Goal: Task Accomplishment & Management: Use online tool/utility

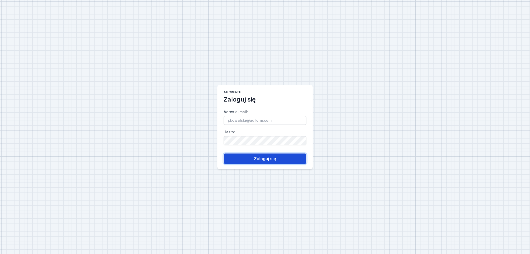
click at [265, 159] on button "Zaloguj się" at bounding box center [265, 159] width 83 height 10
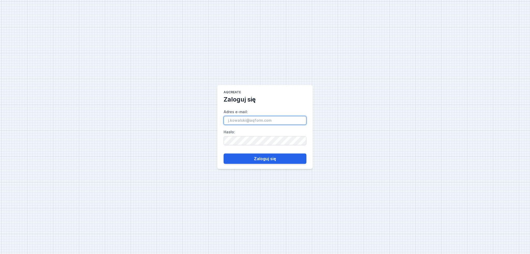
click at [262, 122] on input "Adres e-mail :" at bounding box center [265, 120] width 83 height 9
type input "[PERSON_NAME][EMAIL_ADDRESS][DOMAIN_NAME]"
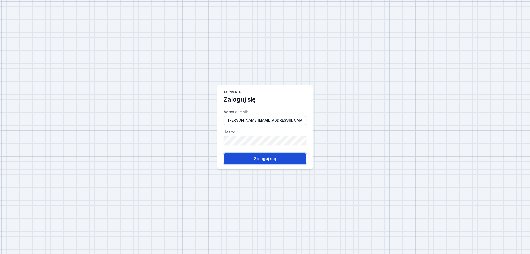
click at [265, 158] on button "Zaloguj się" at bounding box center [265, 159] width 83 height 10
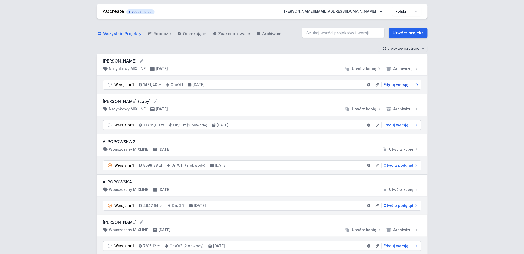
click at [395, 84] on span "Edytuj wersję" at bounding box center [396, 84] width 25 height 5
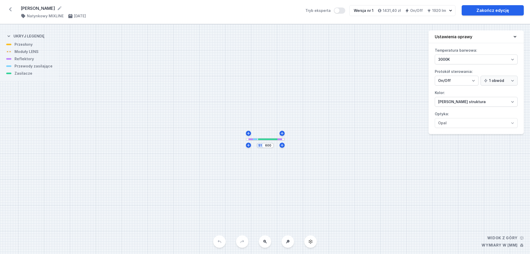
click at [267, 140] on div at bounding box center [267, 140] width 19 height 2
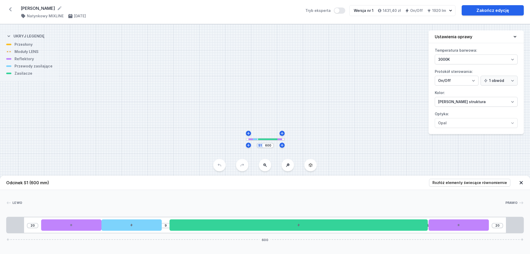
click at [267, 149] on div "S1 600" at bounding box center [265, 139] width 530 height 230
click at [266, 145] on input "600" at bounding box center [268, 146] width 8 height 4
type input "800"
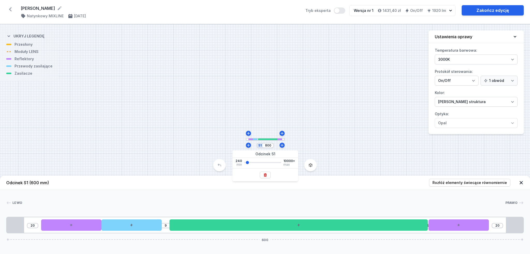
type input "220"
click at [307, 140] on div "S1 800" at bounding box center [265, 139] width 530 height 230
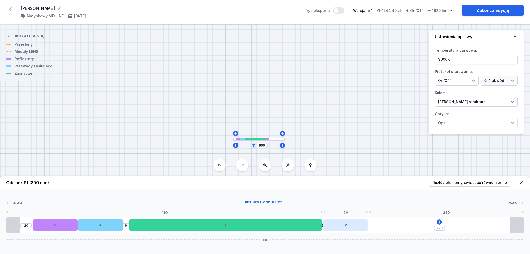
type input "189"
type input "32"
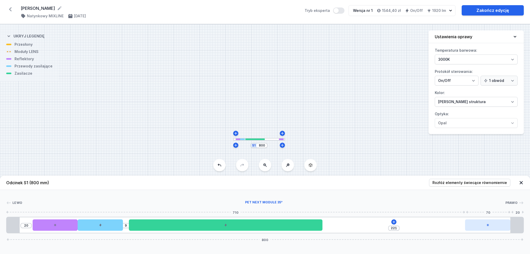
drag, startPoint x: 354, startPoint y: 225, endPoint x: 499, endPoint y: 222, distance: 145.2
click at [506, 223] on div at bounding box center [487, 225] width 45 height 11
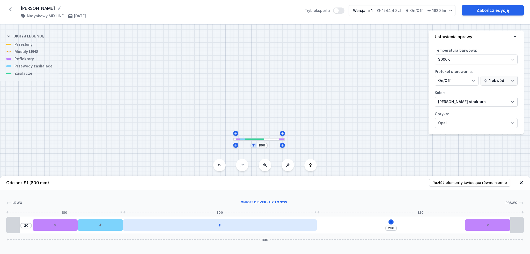
type input "1"
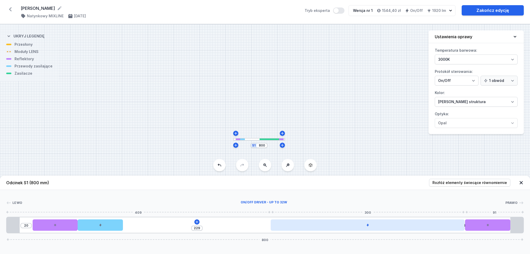
drag, startPoint x: 296, startPoint y: 228, endPoint x: 452, endPoint y: 228, distance: 155.8
click at [452, 228] on div at bounding box center [368, 225] width 194 height 11
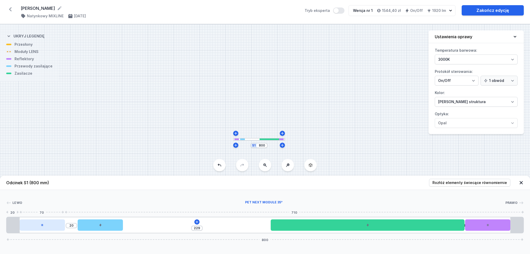
drag, startPoint x: 43, startPoint y: 227, endPoint x: 34, endPoint y: 225, distance: 9.4
click at [34, 225] on div at bounding box center [42, 225] width 45 height 11
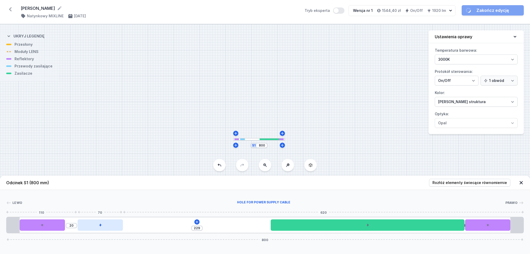
type input "249"
drag, startPoint x: 78, startPoint y: 225, endPoint x: 70, endPoint y: 224, distance: 7.8
click at [70, 224] on div at bounding box center [87, 225] width 45 height 11
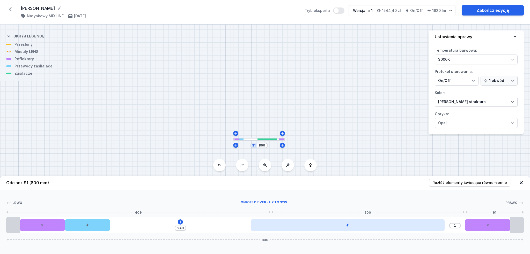
type input "34"
type input "216"
type input "48"
type input "202"
type input "54"
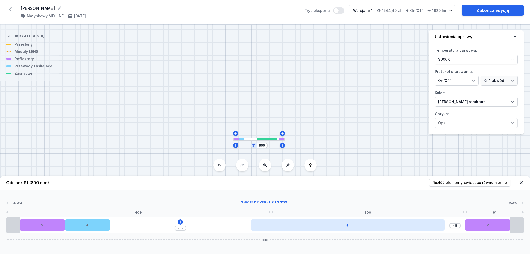
type input "196"
type input "58"
type input "192"
type input "59"
type input "191"
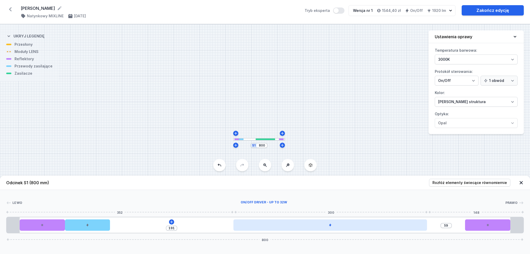
type input "60"
type input "190"
type input "61"
type input "189"
type input "62"
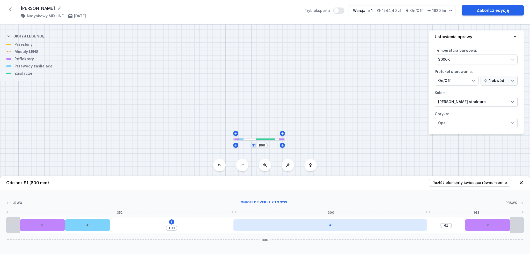
type input "188"
type input "63"
type input "187"
type input "71"
type input "179"
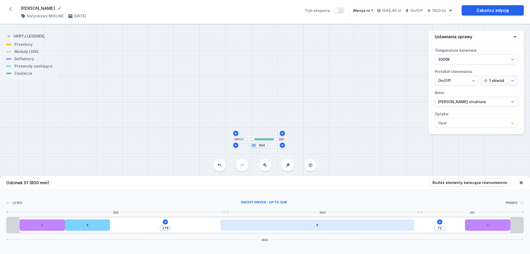
type input "86"
type input "164"
type input "87"
type input "163"
type input "88"
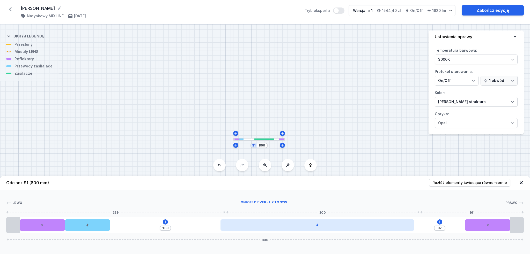
type input "162"
type input "93"
type input "157"
type input "103"
type input "147"
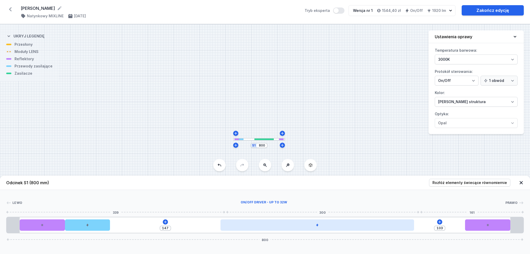
type input "119"
type input "131"
type input "128"
type input "122"
type input "131"
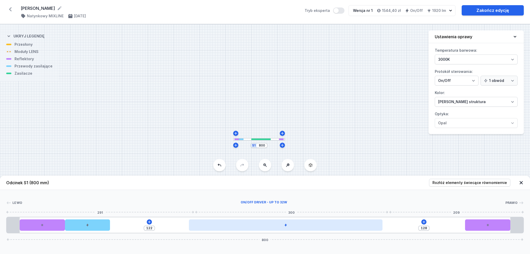
type input "119"
type input "130"
type input "120"
type input "128"
type input "122"
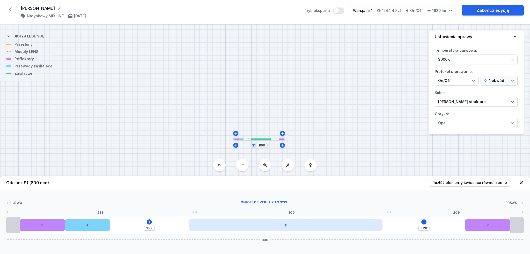
type input "127"
type input "123"
type input "126"
type input "124"
type input "125"
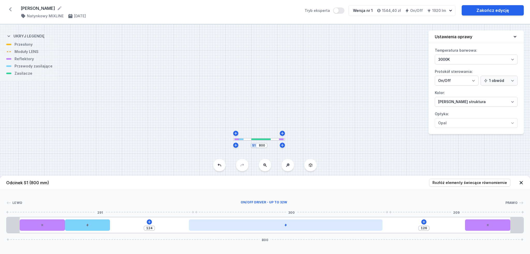
type input "125"
type input "123"
type input "127"
type input "119"
type input "131"
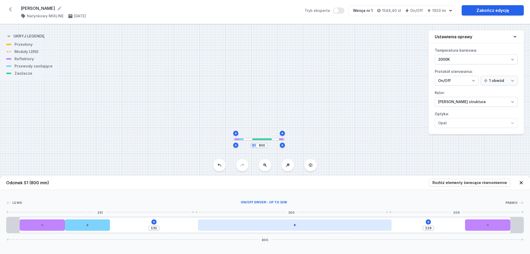
type input "114"
type input "136"
type input "109"
type input "141"
type input "108"
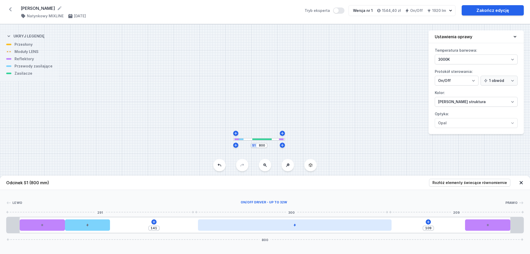
type input "142"
type input "107"
type input "143"
type input "106"
type input "144"
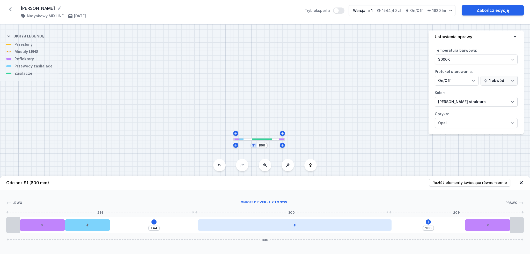
type input "105"
type input "145"
type input "101"
type input "149"
type input "100"
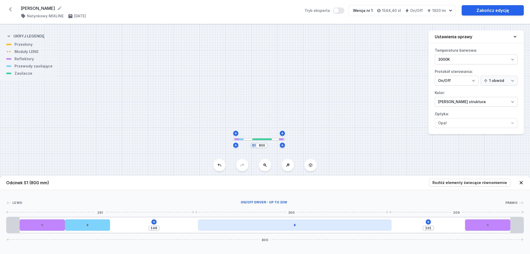
type input "150"
type input "101"
type input "149"
type input "103"
type input "147"
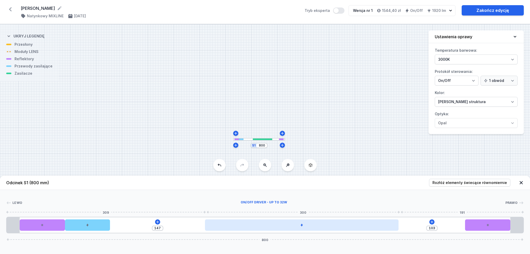
type input "104"
drag, startPoint x: 292, startPoint y: 221, endPoint x: 222, endPoint y: 225, distance: 70.0
click at [222, 225] on div at bounding box center [301, 225] width 194 height 11
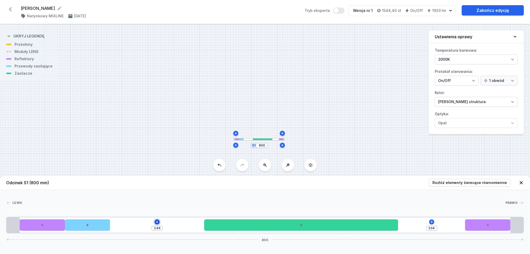
click at [155, 221] on icon at bounding box center [157, 222] width 4 height 4
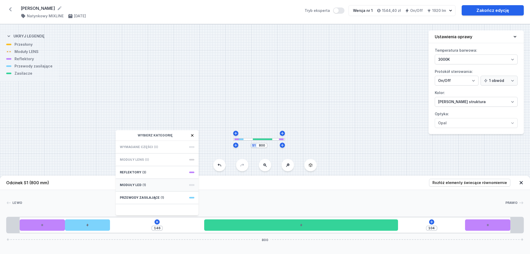
click at [160, 183] on div "Moduły LED (1)" at bounding box center [157, 185] width 83 height 13
click at [162, 153] on span "LED opal module 140mm" at bounding box center [157, 151] width 75 height 5
type input "6"
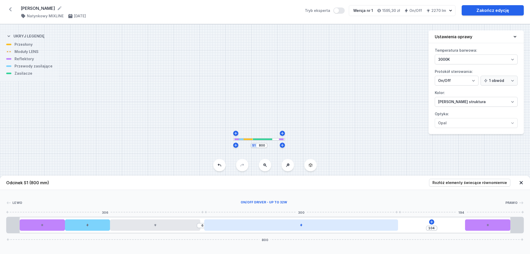
type input "110"
drag, startPoint x: 235, startPoint y: 225, endPoint x: 231, endPoint y: 225, distance: 4.2
click at [231, 225] on div at bounding box center [298, 225] width 194 height 11
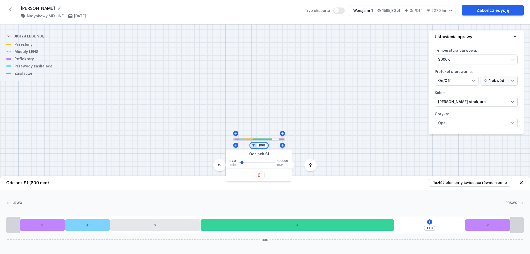
click at [262, 147] on input "800" at bounding box center [262, 146] width 8 height 4
type input "900"
click at [316, 139] on div "S1 900" at bounding box center [265, 139] width 530 height 230
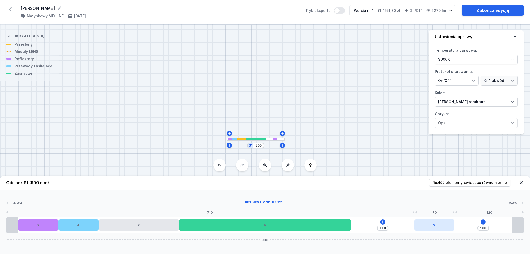
type input "103"
type input "107"
type input "147"
type input "63"
type input "153"
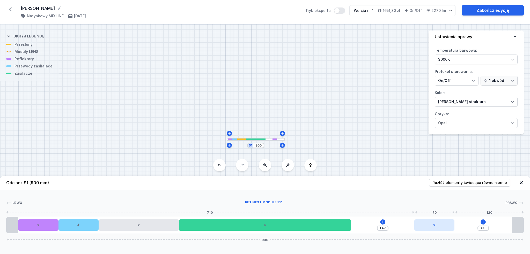
type input "57"
type input "158"
type input "52"
type input "160"
type input "50"
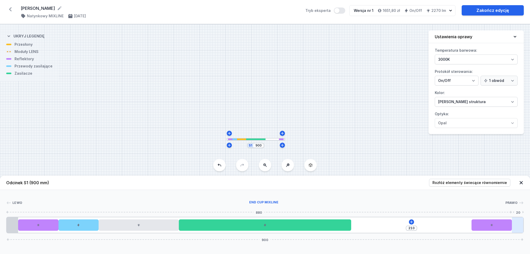
drag, startPoint x: 435, startPoint y: 227, endPoint x: 513, endPoint y: 223, distance: 78.0
click at [513, 223] on div "210 900" at bounding box center [264, 225] width 517 height 17
click at [412, 224] on icon at bounding box center [411, 222] width 4 height 4
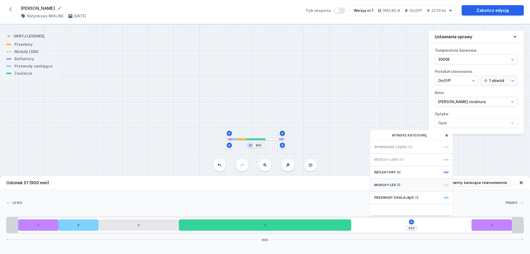
click at [406, 185] on div "Moduły LED (1)" at bounding box center [411, 185] width 83 height 13
click at [373, 137] on div "Moduły LED" at bounding box center [411, 135] width 83 height 11
click at [375, 134] on icon at bounding box center [376, 136] width 4 height 4
click at [137, 233] on div "210 Wybierz kategorię Wymagane części (0) Moduły LENS (0) Reflektory (3) Moduły…" at bounding box center [264, 225] width 517 height 17
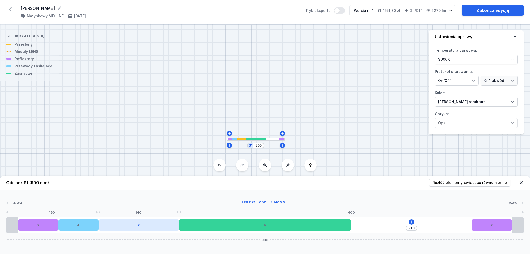
click at [137, 226] on icon at bounding box center [138, 225] width 3 height 3
click at [153, 209] on icon at bounding box center [152, 211] width 4 height 4
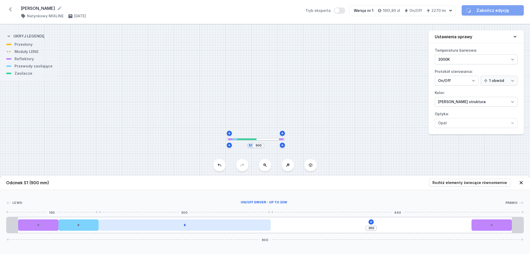
drag, startPoint x: 155, startPoint y: 224, endPoint x: 150, endPoint y: 224, distance: 5.4
click at [150, 224] on div at bounding box center [185, 225] width 172 height 11
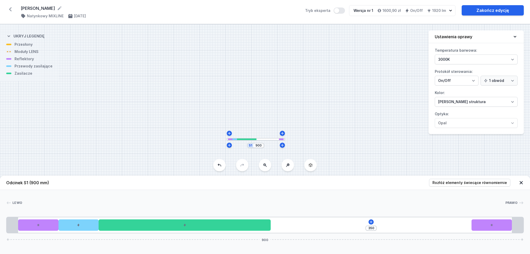
click at [372, 219] on div "350 900" at bounding box center [264, 225] width 517 height 17
click at [372, 221] on icon at bounding box center [371, 222] width 4 height 4
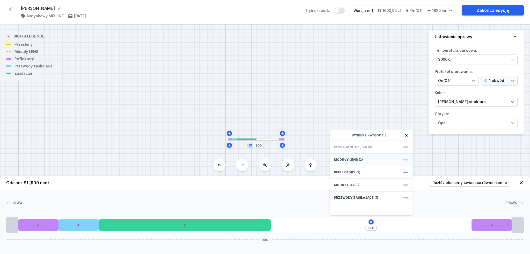
click at [363, 159] on div "Moduły LENS (2)" at bounding box center [371, 160] width 83 height 13
click at [375, 186] on span "5 LENS module 250mm 26°" at bounding box center [371, 186] width 75 height 5
type input "100"
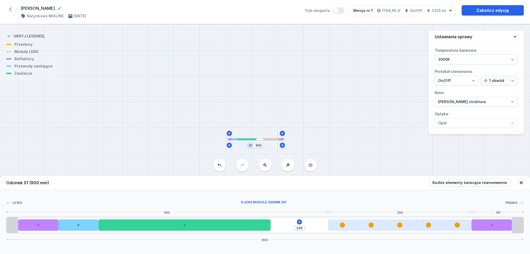
drag, startPoint x: 370, startPoint y: 221, endPoint x: 432, endPoint y: 222, distance: 62.1
click at [432, 222] on div at bounding box center [399, 225] width 143 height 11
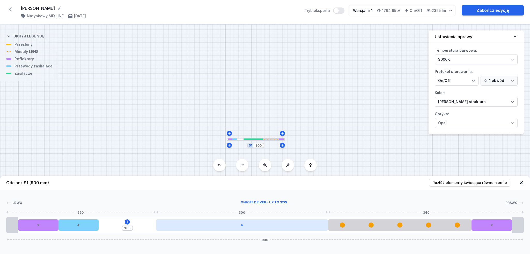
drag, startPoint x: 243, startPoint y: 227, endPoint x: 302, endPoint y: 228, distance: 59.3
click at [302, 228] on div at bounding box center [242, 225] width 172 height 11
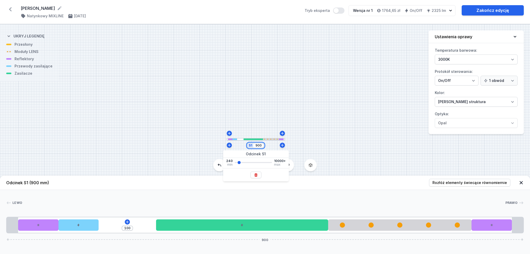
click at [259, 147] on input "900" at bounding box center [258, 146] width 8 height 4
type input "1150"
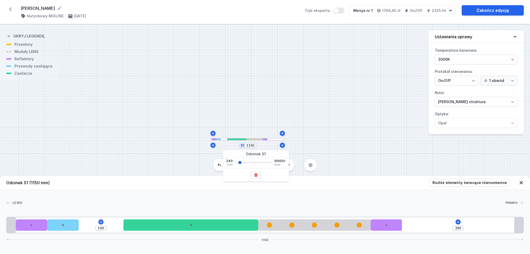
click at [338, 137] on div "S1 1150" at bounding box center [265, 139] width 530 height 230
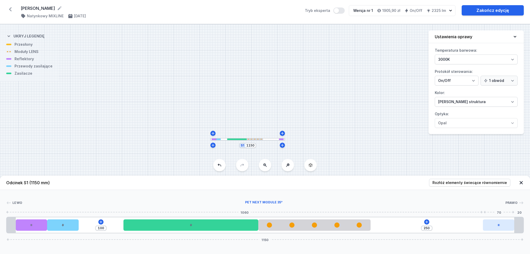
drag, startPoint x: 387, startPoint y: 224, endPoint x: 501, endPoint y: 221, distance: 114.7
click at [501, 221] on div at bounding box center [498, 225] width 31 height 11
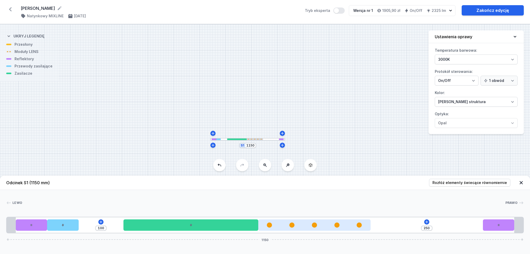
drag, startPoint x: 319, startPoint y: 233, endPoint x: 320, endPoint y: 227, distance: 6.1
click at [319, 232] on div "100 250 1150" at bounding box center [264, 225] width 517 height 17
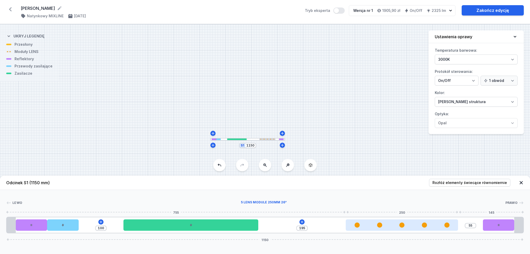
type input "53"
type input "197"
type input "51"
type input "199"
type input "49"
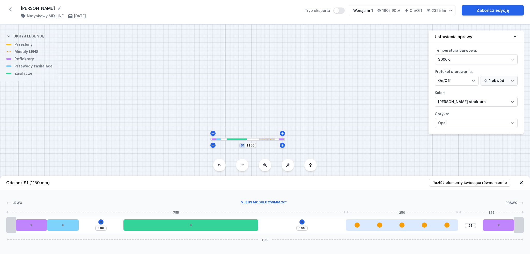
type input "201"
type input "47"
type input "250"
drag, startPoint x: 412, startPoint y: 221, endPoint x: 439, endPoint y: 223, distance: 26.7
click at [439, 223] on div at bounding box center [426, 225] width 112 height 11
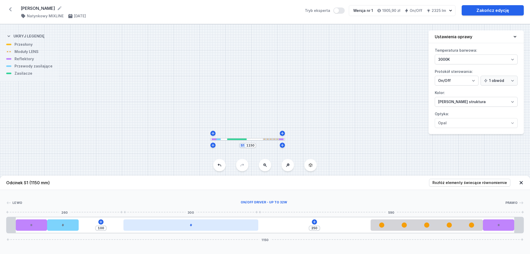
type input "111"
type input "239"
type input "137"
type input "213"
type input "209"
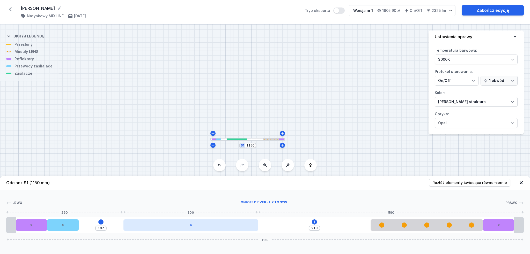
type input "141"
type input "244"
type input "106"
type input "257"
type input "93"
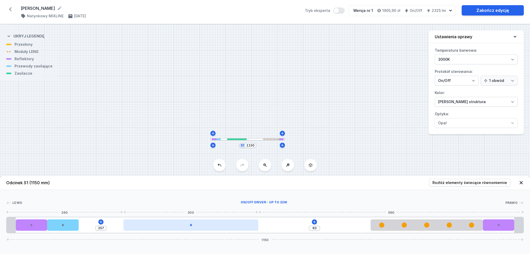
type input "271"
type input "79"
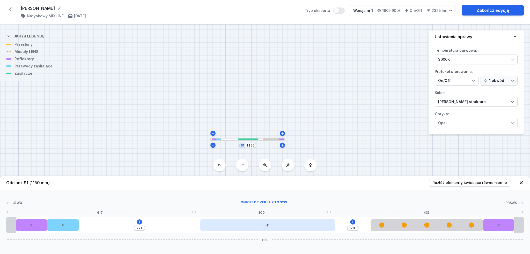
type input "279"
type input "71"
type input "281"
type input "69"
type input "286"
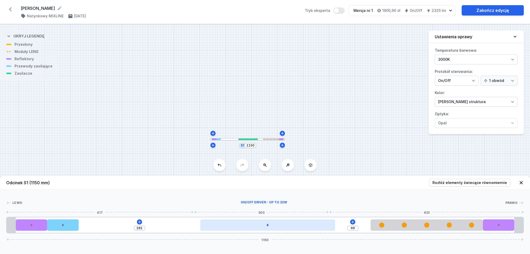
type input "64"
type input "290"
type input "60"
type input "297"
type input "53"
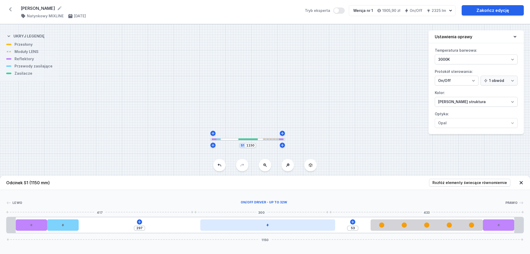
type input "300"
type input "50"
type input "305"
type input "45"
drag, startPoint x: 234, startPoint y: 226, endPoint x: 324, endPoint y: 229, distance: 90.1
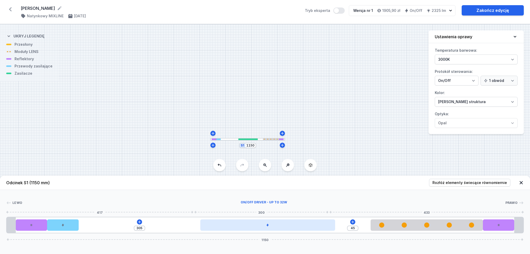
click at [325, 229] on div at bounding box center [267, 225] width 135 height 11
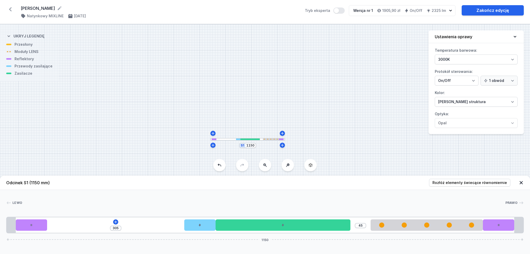
drag, startPoint x: 60, startPoint y: 226, endPoint x: 221, endPoint y: 238, distance: 161.6
click at [221, 234] on div "305 45 1150" at bounding box center [264, 225] width 517 height 17
click at [113, 220] on div "305 45 1150" at bounding box center [264, 225] width 517 height 17
click at [114, 221] on div "305 45 1150" at bounding box center [264, 225] width 517 height 17
click at [114, 221] on icon at bounding box center [116, 222] width 4 height 4
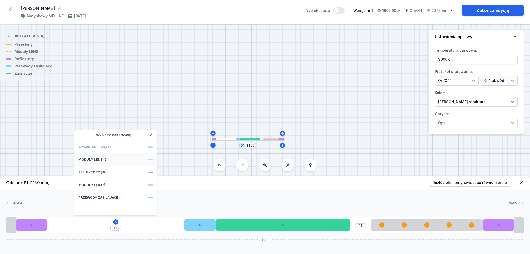
click at [113, 159] on div "Moduły LENS (2)" at bounding box center [115, 160] width 83 height 13
click at [129, 195] on div "5 LENS module 250mm 54°" at bounding box center [115, 198] width 83 height 12
type input "55"
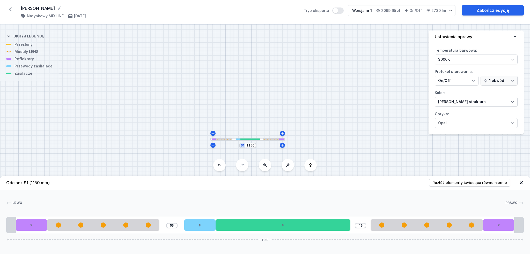
click at [423, 190] on div "[PERSON_NAME] 1 2 3 4 5 6 2 1 55 45 1150 20 70 250 55 70 300 45 250 70 20 20 11…" at bounding box center [265, 211] width 530 height 43
click at [380, 141] on div "S1 1150" at bounding box center [265, 139] width 530 height 230
click at [250, 147] on input "1150" at bounding box center [250, 146] width 8 height 4
type input "1050"
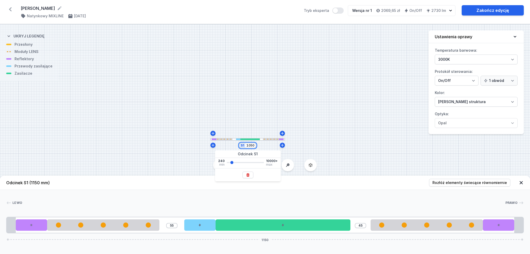
type input "15"
type input "1050"
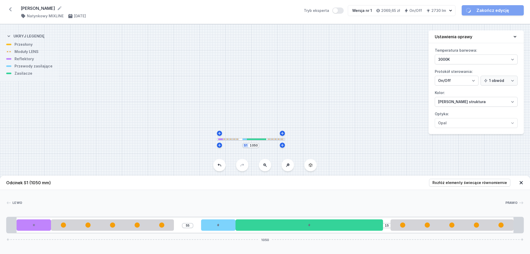
click at [327, 135] on div "S1 1050" at bounding box center [265, 139] width 530 height 230
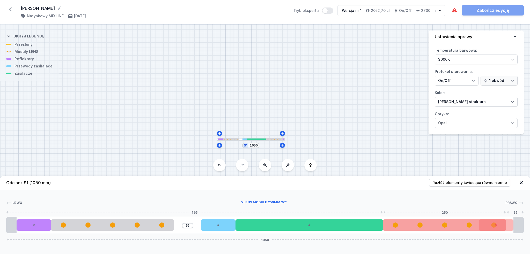
drag, startPoint x: 425, startPoint y: 227, endPoint x: 419, endPoint y: 227, distance: 5.2
click at [419, 227] on div at bounding box center [419, 225] width 5 height 5
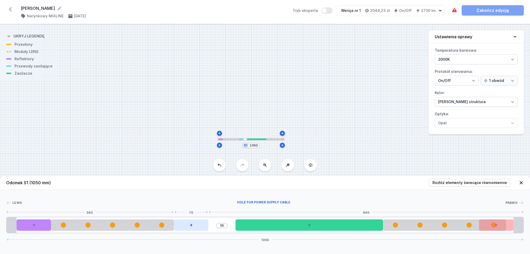
drag, startPoint x: 213, startPoint y: 225, endPoint x: 191, endPoint y: 226, distance: 22.0
click at [191, 226] on div at bounding box center [191, 225] width 34 height 11
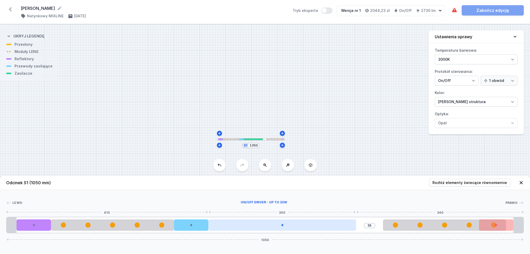
drag, startPoint x: 285, startPoint y: 223, endPoint x: 261, endPoint y: 225, distance: 23.7
click at [261, 225] on div at bounding box center [281, 225] width 147 height 11
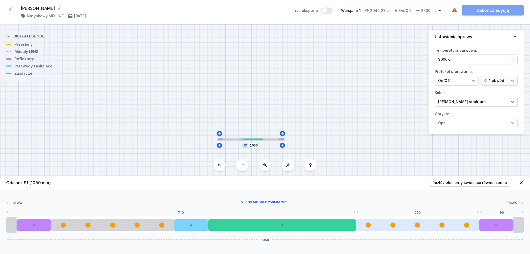
drag, startPoint x: 427, startPoint y: 223, endPoint x: 402, endPoint y: 227, distance: 25.4
click at [402, 227] on div at bounding box center [417, 225] width 123 height 11
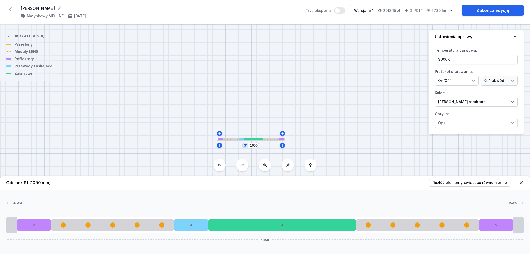
click at [395, 144] on div "S1 1050" at bounding box center [265, 139] width 530 height 230
click at [494, 226] on icon at bounding box center [495, 225] width 3 height 3
select select "1523"
click at [508, 212] on icon at bounding box center [509, 210] width 3 height 3
click at [37, 224] on div at bounding box center [34, 225] width 34 height 11
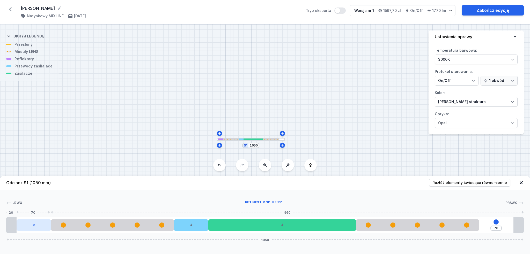
select select "1523"
click at [53, 209] on div at bounding box center [34, 210] width 66 height 13
click at [49, 208] on button at bounding box center [46, 210] width 11 height 7
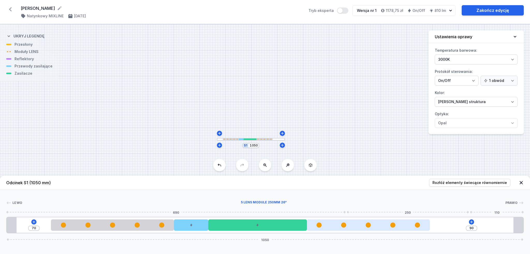
type input "170"
drag, startPoint x: 355, startPoint y: 223, endPoint x: 339, endPoint y: 221, distance: 15.7
click at [339, 221] on div at bounding box center [368, 225] width 123 height 11
drag, startPoint x: 349, startPoint y: 224, endPoint x: 368, endPoint y: 225, distance: 19.7
click at [369, 224] on div at bounding box center [368, 225] width 123 height 5
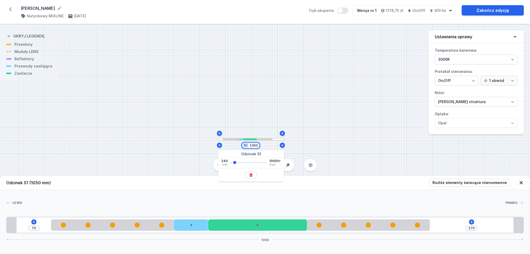
click at [254, 147] on input "1050" at bounding box center [253, 146] width 8 height 4
click at [319, 140] on div "S1 800" at bounding box center [265, 139] width 530 height 230
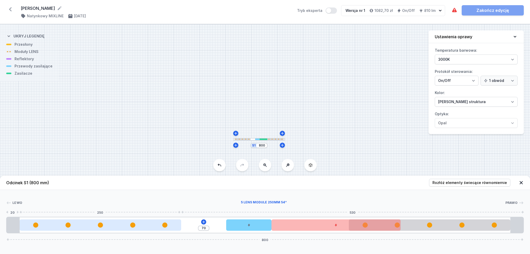
drag, startPoint x: 153, startPoint y: 226, endPoint x: 95, endPoint y: 224, distance: 57.5
click at [95, 224] on div at bounding box center [100, 225] width 161 height 5
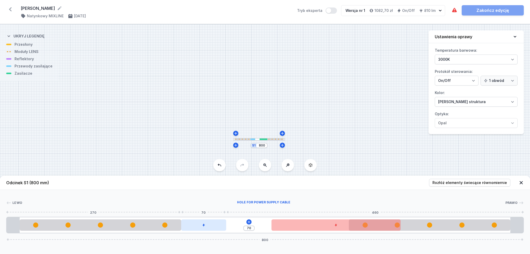
drag, startPoint x: 235, startPoint y: 228, endPoint x: 199, endPoint y: 227, distance: 35.7
click at [199, 227] on div at bounding box center [203, 225] width 45 height 11
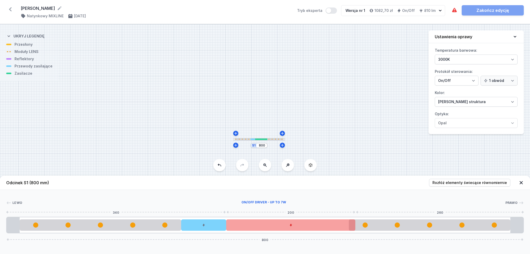
drag, startPoint x: 290, startPoint y: 225, endPoint x: 254, endPoint y: 226, distance: 36.2
click at [254, 226] on div at bounding box center [290, 225] width 129 height 11
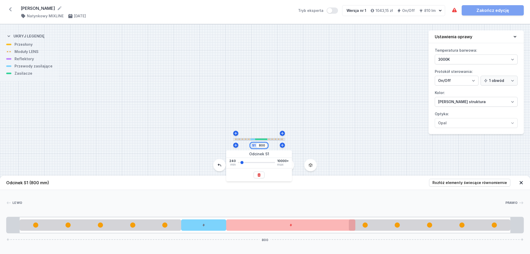
click at [262, 147] on input "800" at bounding box center [262, 146] width 8 height 4
type input "850"
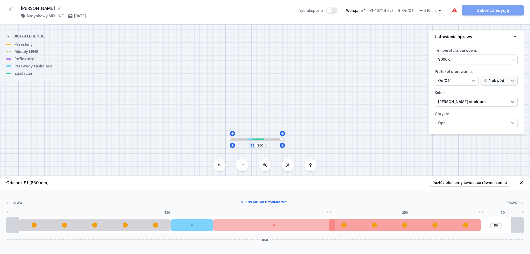
type input "40"
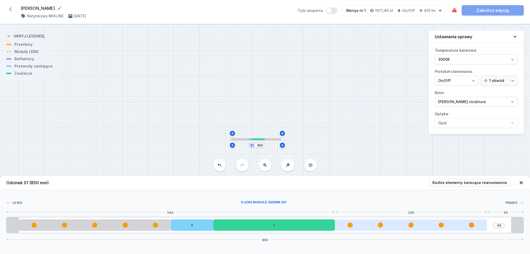
drag, startPoint x: 427, startPoint y: 227, endPoint x: 473, endPoint y: 222, distance: 45.8
click at [473, 222] on div at bounding box center [411, 225] width 152 height 11
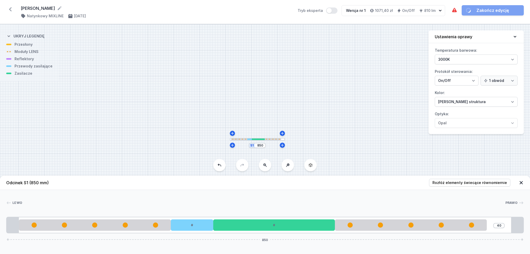
click at [372, 134] on div "S1 850" at bounding box center [265, 139] width 530 height 230
click at [370, 134] on div "S1 850" at bounding box center [265, 139] width 530 height 230
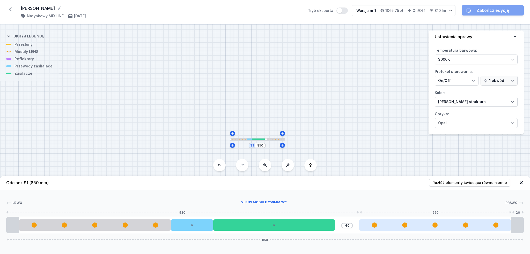
drag, startPoint x: 392, startPoint y: 221, endPoint x: 462, endPoint y: 228, distance: 69.9
click at [462, 228] on div at bounding box center [435, 225] width 152 height 11
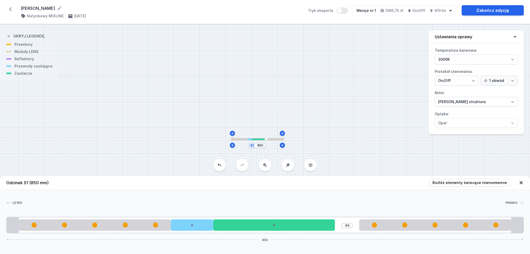
drag, startPoint x: 303, startPoint y: 228, endPoint x: 335, endPoint y: 228, distance: 32.3
click at [335, 228] on div "40 850" at bounding box center [264, 225] width 517 height 17
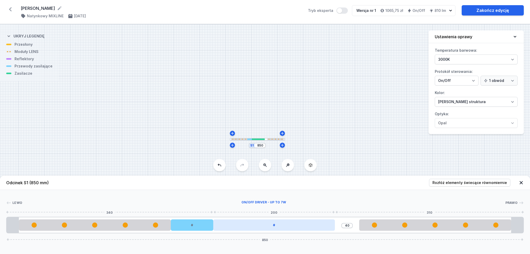
drag, startPoint x: 312, startPoint y: 225, endPoint x: 326, endPoint y: 225, distance: 14.2
click at [326, 225] on div at bounding box center [274, 225] width 122 height 11
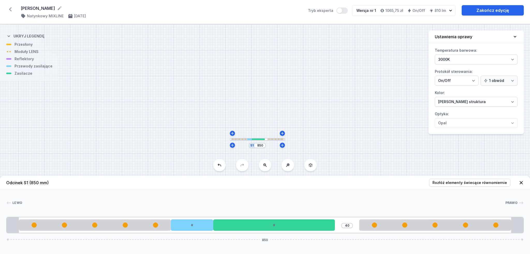
drag, startPoint x: 311, startPoint y: 223, endPoint x: 339, endPoint y: 223, distance: 28.7
click at [339, 223] on div "40 850" at bounding box center [264, 225] width 517 height 17
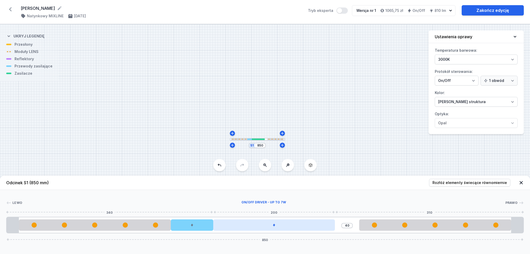
click at [321, 225] on div at bounding box center [274, 225] width 122 height 11
drag, startPoint x: 308, startPoint y: 226, endPoint x: 325, endPoint y: 224, distance: 17.4
click at [325, 224] on div at bounding box center [274, 225] width 122 height 11
drag, startPoint x: 299, startPoint y: 228, endPoint x: 324, endPoint y: 227, distance: 24.6
click at [324, 227] on div at bounding box center [274, 225] width 122 height 11
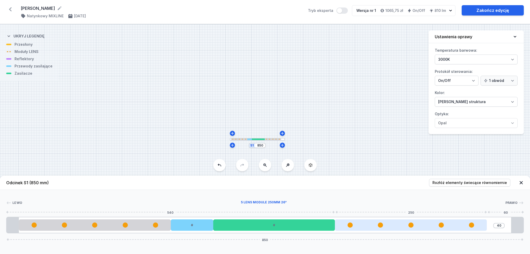
drag, startPoint x: 389, startPoint y: 224, endPoint x: 377, endPoint y: 222, distance: 11.7
click at [377, 222] on div at bounding box center [411, 225] width 152 height 11
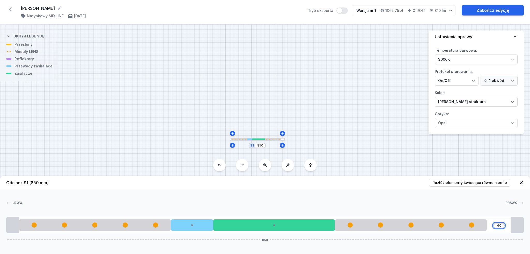
click at [496, 224] on input "40" at bounding box center [499, 226] width 8 height 4
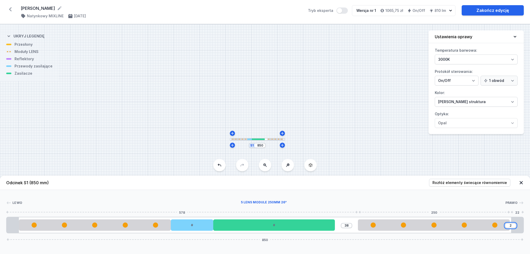
type input "20"
drag, startPoint x: 315, startPoint y: 223, endPoint x: 343, endPoint y: 226, distance: 27.8
click at [343, 226] on div "20 20 850" at bounding box center [264, 225] width 517 height 17
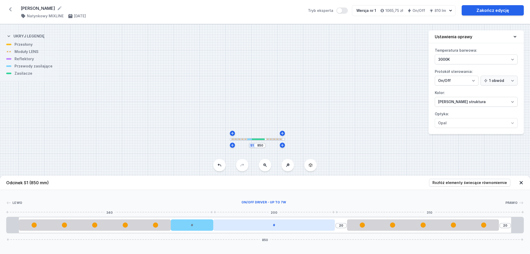
click at [317, 227] on div at bounding box center [274, 225] width 122 height 11
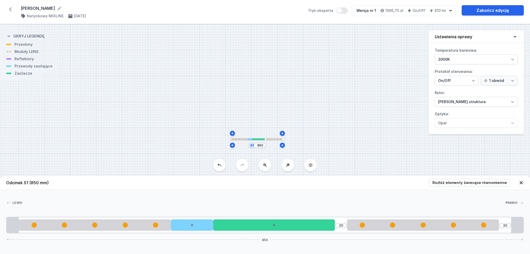
drag, startPoint x: 296, startPoint y: 228, endPoint x: 337, endPoint y: 227, distance: 41.1
click at [337, 227] on div "20 20 850" at bounding box center [264, 225] width 517 height 17
click at [507, 225] on input "20" at bounding box center [505, 226] width 8 height 4
type input "40"
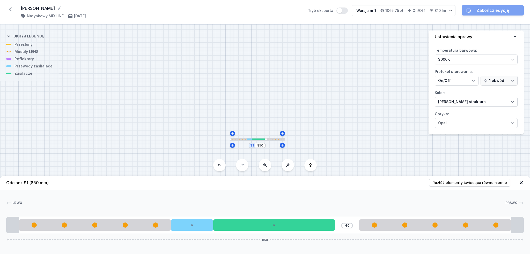
click at [438, 156] on div "S1 850" at bounding box center [265, 139] width 530 height 230
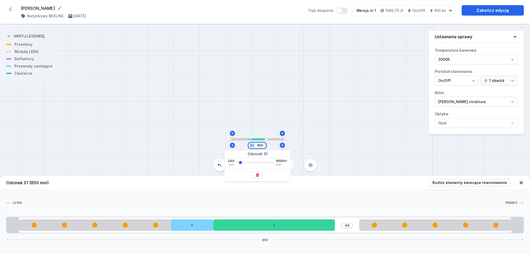
click at [260, 146] on input "850" at bounding box center [260, 146] width 8 height 4
click at [259, 145] on input "850" at bounding box center [260, 146] width 8 height 4
type input "820"
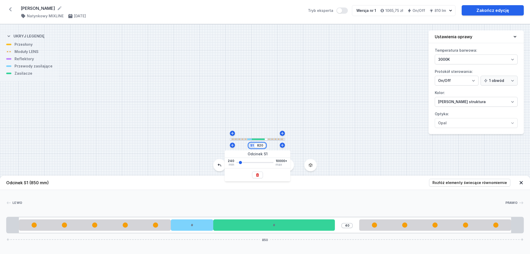
type input "10"
type input "820"
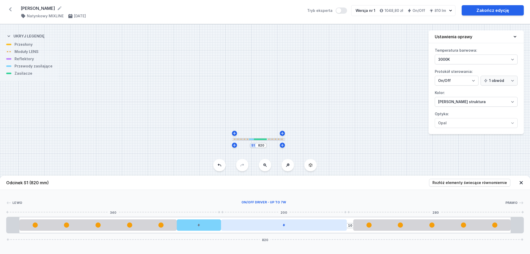
drag, startPoint x: 315, startPoint y: 225, endPoint x: 345, endPoint y: 227, distance: 30.6
click at [345, 227] on div at bounding box center [284, 225] width 126 height 11
click at [336, 225] on div at bounding box center [284, 225] width 126 height 11
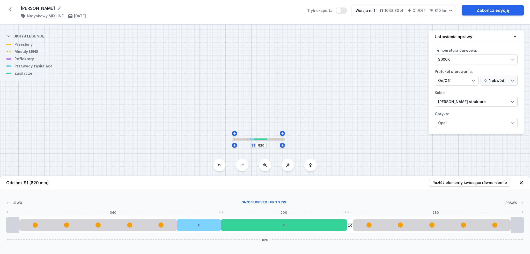
drag, startPoint x: 316, startPoint y: 225, endPoint x: 350, endPoint y: 227, distance: 34.2
click at [350, 227] on div "10 820" at bounding box center [264, 225] width 517 height 17
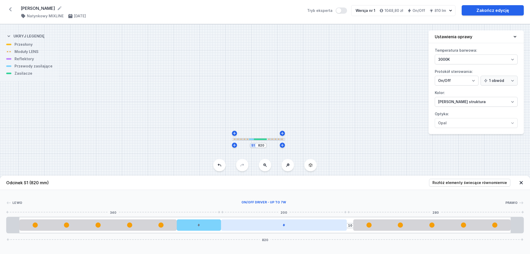
drag, startPoint x: 273, startPoint y: 225, endPoint x: 339, endPoint y: 225, distance: 65.7
click at [339, 225] on div at bounding box center [284, 225] width 126 height 11
click at [323, 226] on div at bounding box center [290, 225] width 126 height 11
drag, startPoint x: 209, startPoint y: 225, endPoint x: 227, endPoint y: 226, distance: 18.4
click at [227, 226] on div "10 820" at bounding box center [264, 225] width 517 height 17
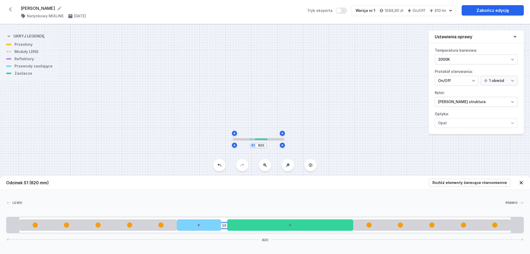
click at [224, 226] on input "10" at bounding box center [224, 226] width 8 height 4
click at [351, 227] on input "10" at bounding box center [350, 226] width 8 height 4
click at [368, 178] on header "Odcinek S1 (820 mm) Rozłóż elementy świecące równomiernie" at bounding box center [265, 183] width 530 height 14
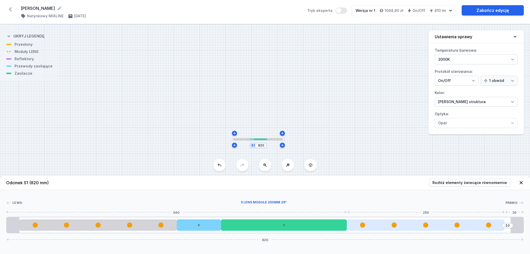
drag, startPoint x: 393, startPoint y: 219, endPoint x: 397, endPoint y: 220, distance: 3.4
click at [397, 220] on div at bounding box center [426, 225] width 158 height 11
drag, startPoint x: 399, startPoint y: 223, endPoint x: 454, endPoint y: 223, distance: 54.9
click at [454, 223] on div at bounding box center [432, 225] width 158 height 5
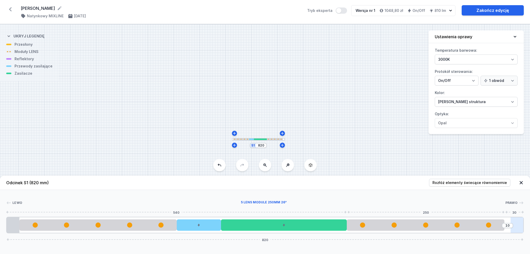
drag, startPoint x: 454, startPoint y: 223, endPoint x: 520, endPoint y: 223, distance: 66.0
click at [520, 223] on div "10 820" at bounding box center [264, 225] width 517 height 17
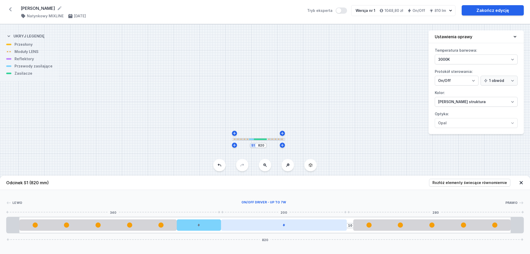
drag, startPoint x: 312, startPoint y: 232, endPoint x: 322, endPoint y: 225, distance: 12.2
click at [330, 229] on div "10 820" at bounding box center [264, 225] width 517 height 17
drag, startPoint x: 321, startPoint y: 224, endPoint x: 336, endPoint y: 223, distance: 15.6
click at [348, 227] on div "10 820" at bounding box center [264, 225] width 517 height 17
click at [336, 223] on div at bounding box center [284, 225] width 126 height 11
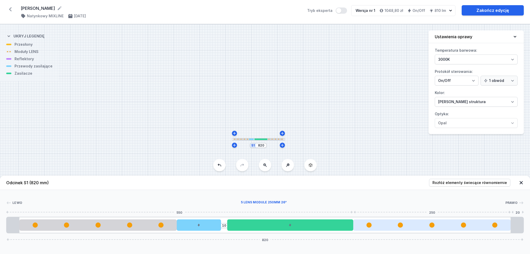
drag, startPoint x: 318, startPoint y: 224, endPoint x: 366, endPoint y: 227, distance: 48.0
click at [366, 227] on div "10 820" at bounding box center [264, 225] width 517 height 17
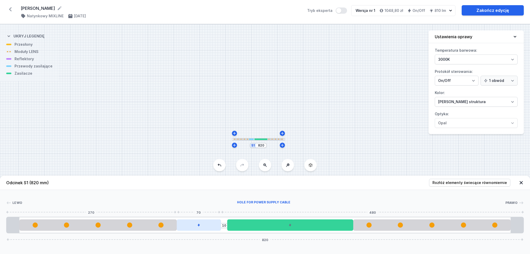
click at [204, 228] on div at bounding box center [199, 225] width 44 height 11
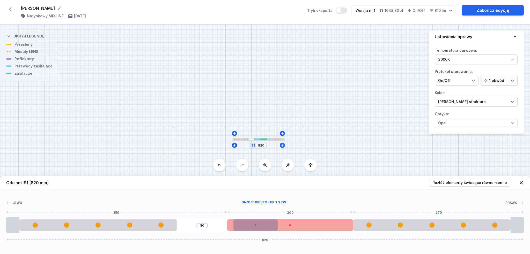
drag, startPoint x: 198, startPoint y: 226, endPoint x: 251, endPoint y: 228, distance: 53.1
click at [253, 225] on div "80 820" at bounding box center [264, 225] width 517 height 17
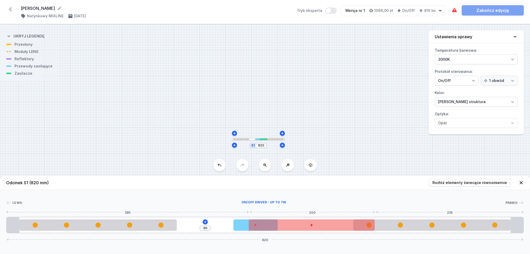
drag, startPoint x: 251, startPoint y: 228, endPoint x: 274, endPoint y: 225, distance: 22.9
click at [274, 225] on div at bounding box center [312, 225] width 126 height 11
type input "73"
drag, startPoint x: 242, startPoint y: 225, endPoint x: 260, endPoint y: 221, distance: 18.0
click at [217, 226] on div at bounding box center [199, 225] width 44 height 11
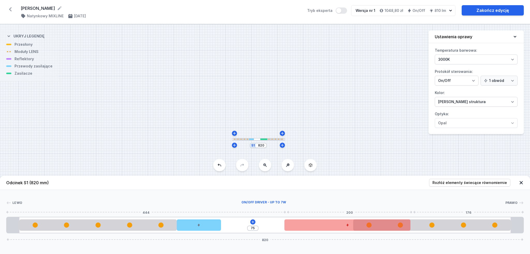
type input "73"
type input "78"
drag, startPoint x: 276, startPoint y: 227, endPoint x: 286, endPoint y: 222, distance: 11.3
click at [286, 222] on div at bounding box center [328, 225] width 126 height 11
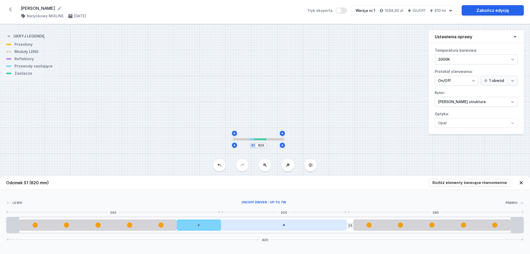
click at [322, 226] on div at bounding box center [284, 225] width 126 height 11
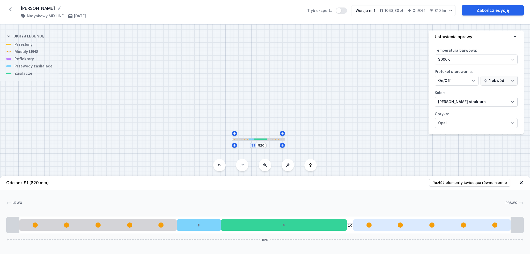
drag, startPoint x: 315, startPoint y: 225, endPoint x: 353, endPoint y: 227, distance: 37.8
click at [353, 227] on div "10 820" at bounding box center [264, 225] width 517 height 17
drag, startPoint x: 337, startPoint y: 224, endPoint x: 359, endPoint y: 226, distance: 22.3
click at [362, 226] on div "10 820" at bounding box center [264, 225] width 517 height 17
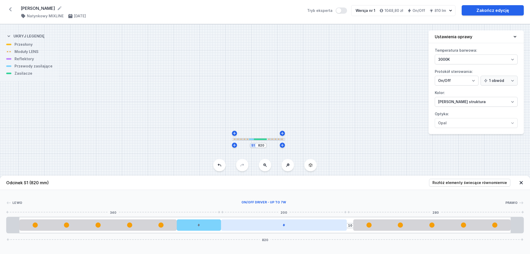
click at [330, 226] on div at bounding box center [284, 225] width 126 height 11
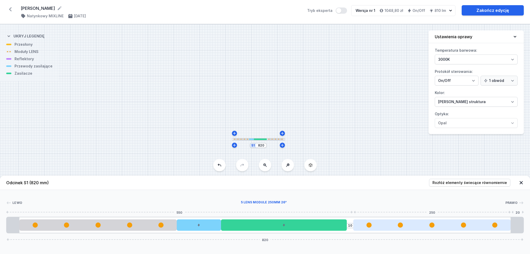
drag, startPoint x: 328, startPoint y: 227, endPoint x: 367, endPoint y: 225, distance: 39.1
click at [369, 225] on div "10 820" at bounding box center [264, 225] width 517 height 17
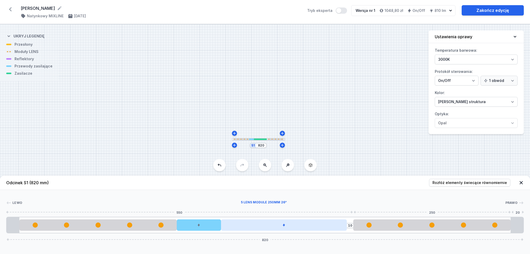
drag, startPoint x: 319, startPoint y: 226, endPoint x: 324, endPoint y: 226, distance: 5.4
click at [354, 227] on div "10 820" at bounding box center [264, 225] width 517 height 17
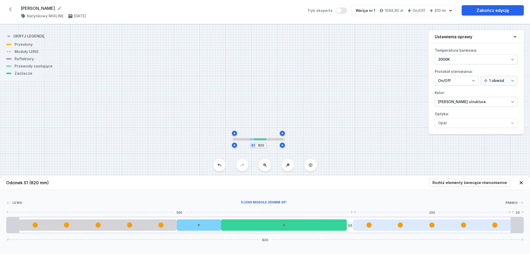
drag, startPoint x: 354, startPoint y: 226, endPoint x: 361, endPoint y: 226, distance: 7.0
click at [361, 226] on div "10 820" at bounding box center [264, 225] width 517 height 17
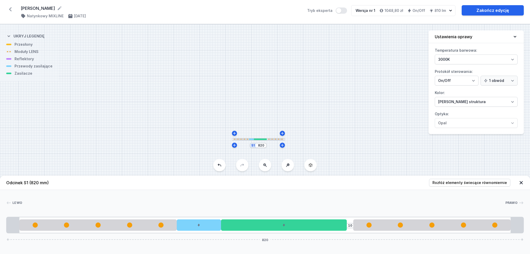
click at [329, 198] on div "[PERSON_NAME] 1 2 3 4 5 1 10 820 20 250 70 200 10 250 20 20 780 20 820" at bounding box center [265, 211] width 530 height 43
click at [321, 147] on div "S1 820" at bounding box center [265, 139] width 530 height 230
click at [481, 9] on link "Zakończ edycję" at bounding box center [493, 10] width 62 height 10
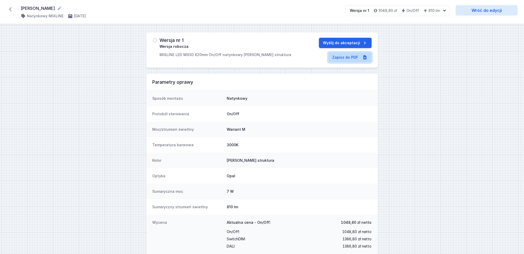
click at [355, 58] on link "Zapisz do PDF" at bounding box center [350, 57] width 43 height 10
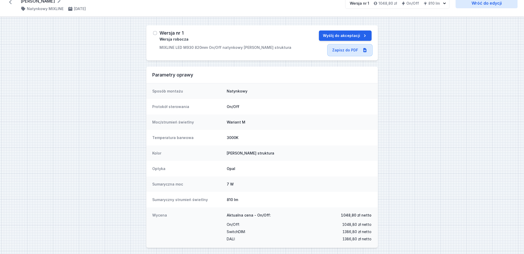
scroll to position [9, 0]
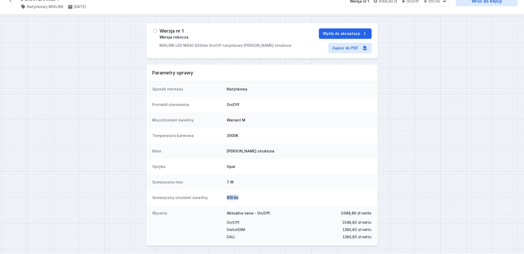
drag, startPoint x: 243, startPoint y: 196, endPoint x: 218, endPoint y: 197, distance: 25.4
click at [218, 197] on div "Sumaryczny strumień świetlny 810 lm" at bounding box center [262, 198] width 232 height 16
drag, startPoint x: 340, startPoint y: 216, endPoint x: 358, endPoint y: 211, distance: 18.3
click at [358, 211] on div "Aktualna cena - On/Off: 1048,80 [PERSON_NAME]" at bounding box center [299, 215] width 145 height 8
copy span "1048,80"
